Goal: Check status: Check status

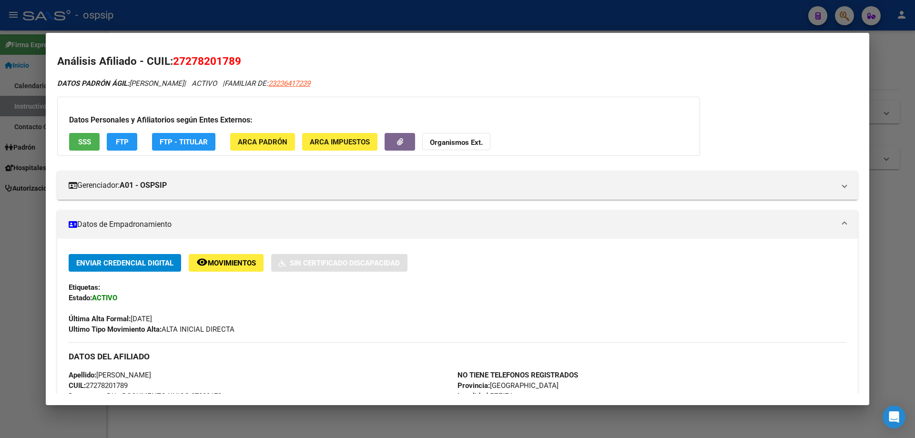
click at [262, 21] on div at bounding box center [457, 219] width 915 height 438
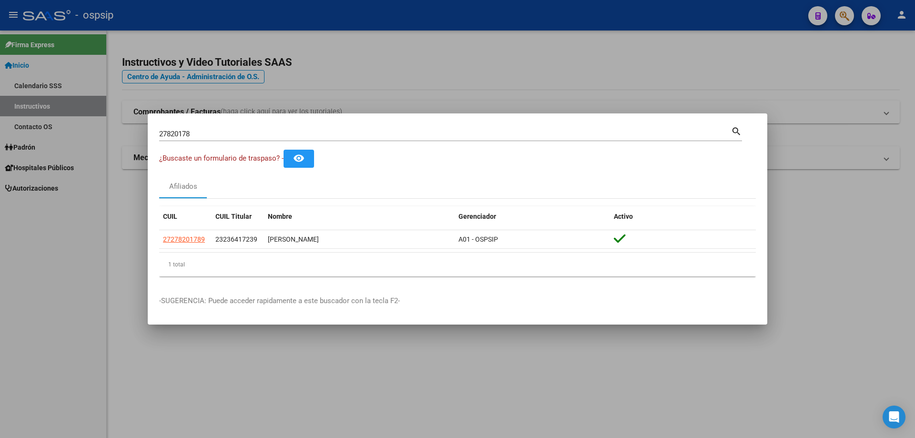
click at [277, 137] on input "27820178" at bounding box center [445, 134] width 572 height 9
click at [278, 137] on input "27820178" at bounding box center [445, 134] width 572 height 9
type input "37363085"
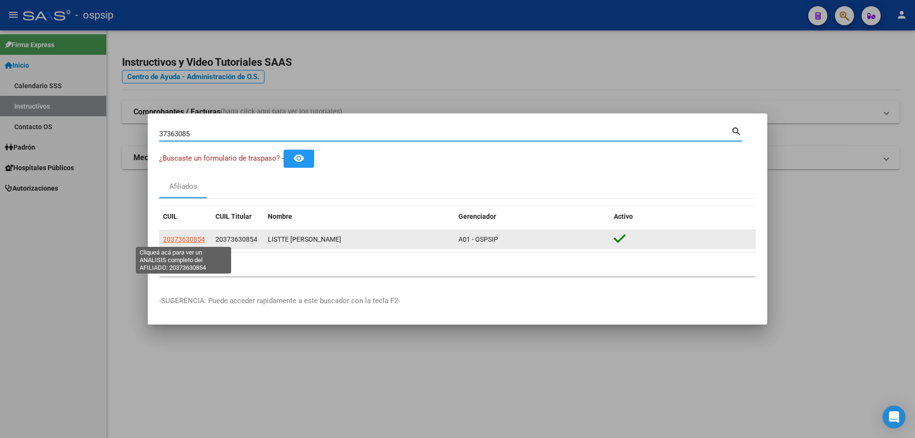
click at [193, 236] on span "20373630854" at bounding box center [184, 239] width 42 height 8
type textarea "20373630854"
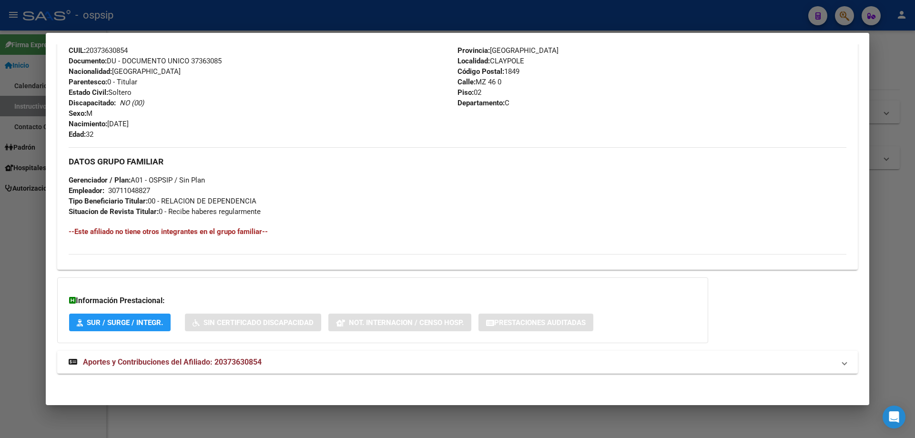
scroll to position [365, 0]
click at [243, 355] on strong "Aportes y Contribuciones del Afiliado: 20373630854" at bounding box center [165, 360] width 193 height 11
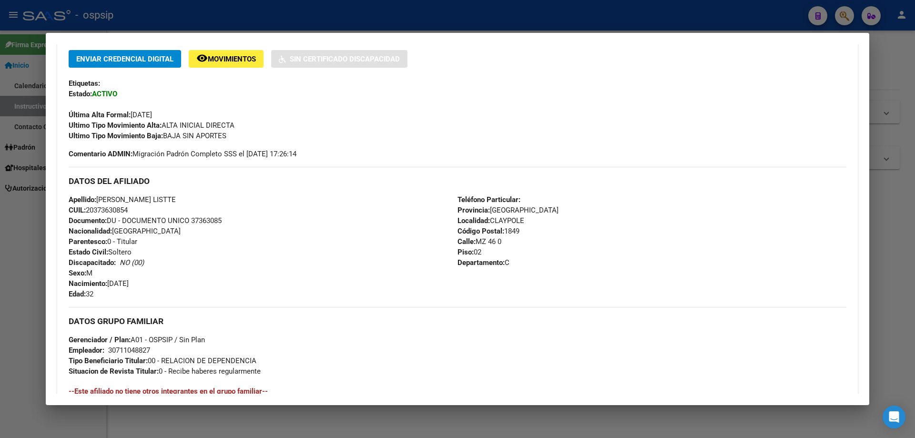
scroll to position [0, 0]
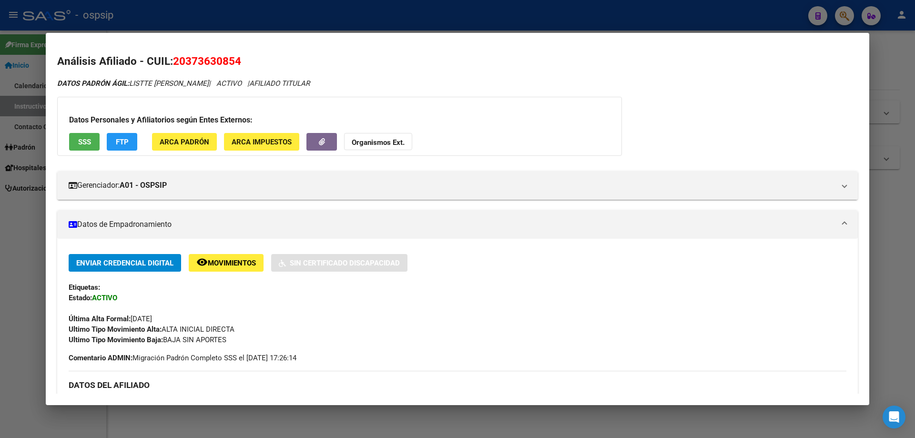
click at [75, 141] on button "SSS" at bounding box center [84, 142] width 30 height 18
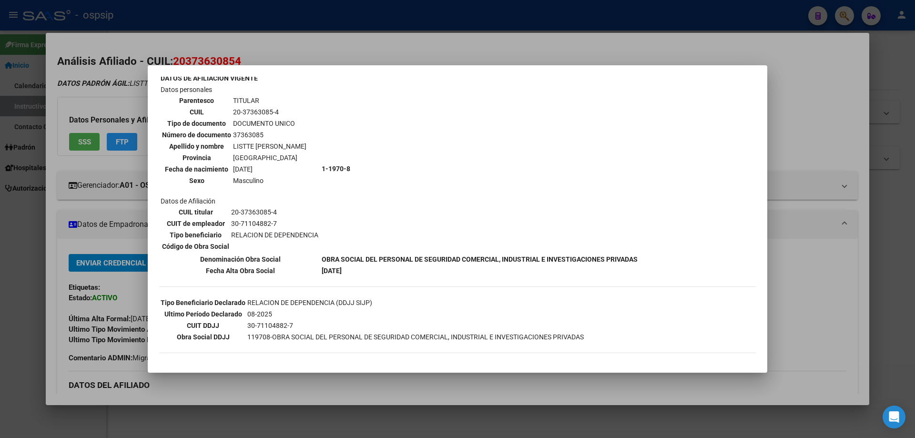
scroll to position [97, 0]
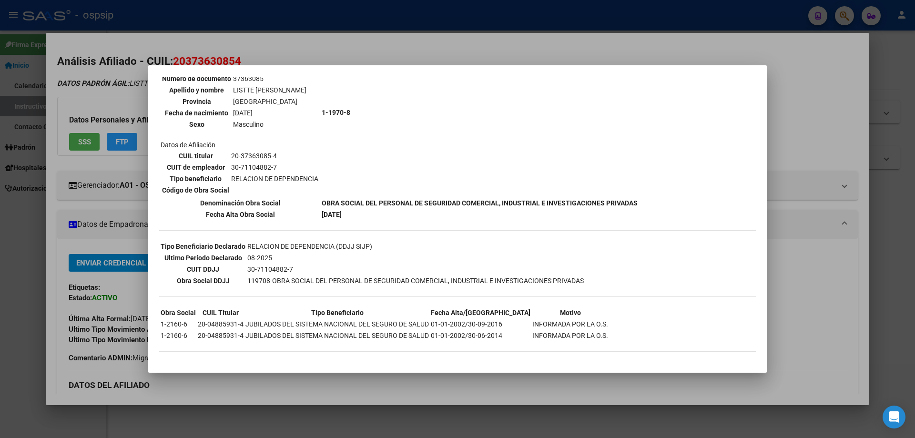
click at [221, 42] on div at bounding box center [457, 219] width 915 height 438
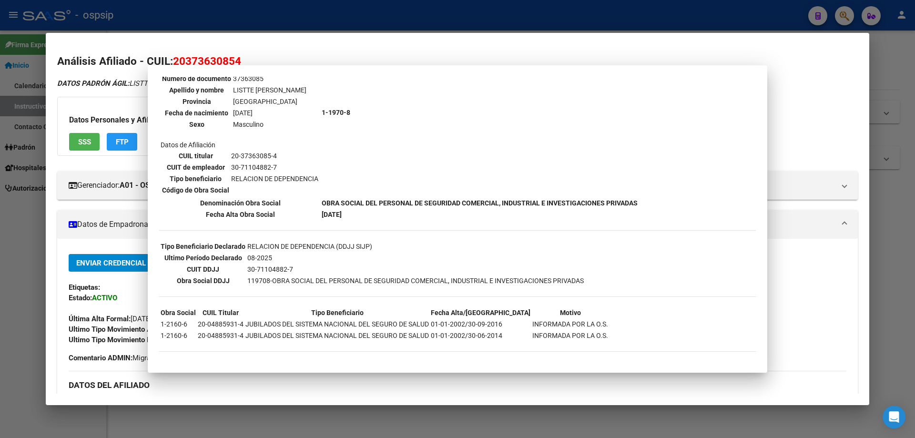
click at [221, 19] on div at bounding box center [457, 219] width 915 height 438
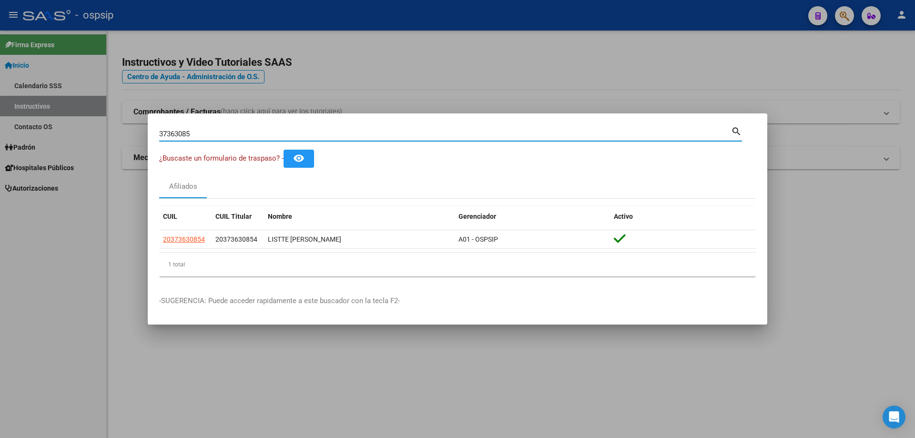
drag, startPoint x: 197, startPoint y: 136, endPoint x: 119, endPoint y: 139, distance: 77.7
click at [119, 139] on div "37363085 Buscar (apellido, dni, cuil, nro traspaso, cuit, obra social) search ¿…" at bounding box center [457, 219] width 915 height 438
